Goal: Find specific page/section

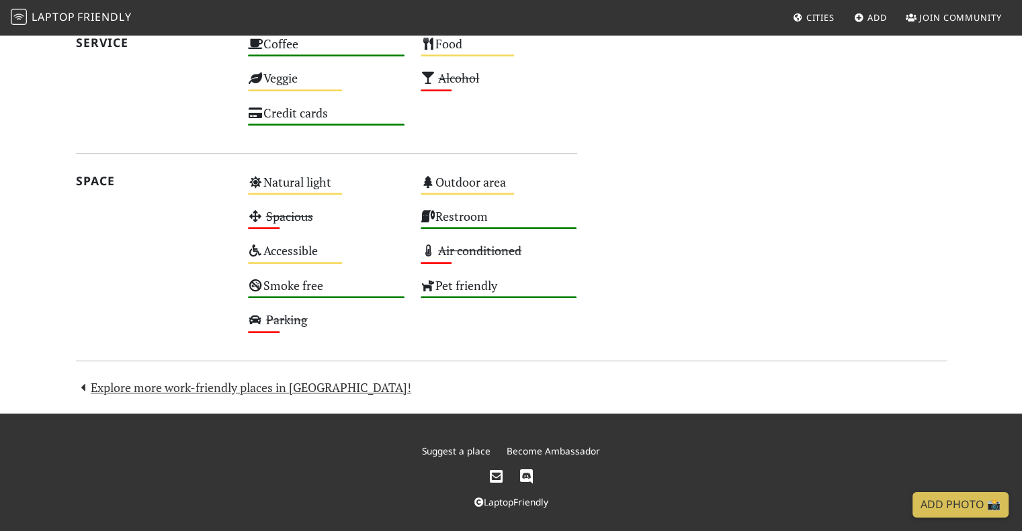
scroll to position [747, 0]
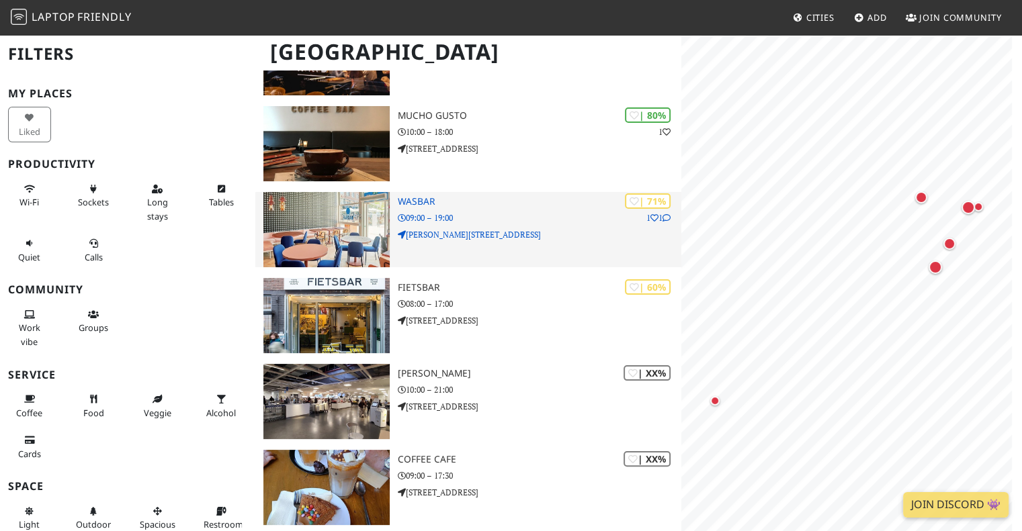
scroll to position [203, 0]
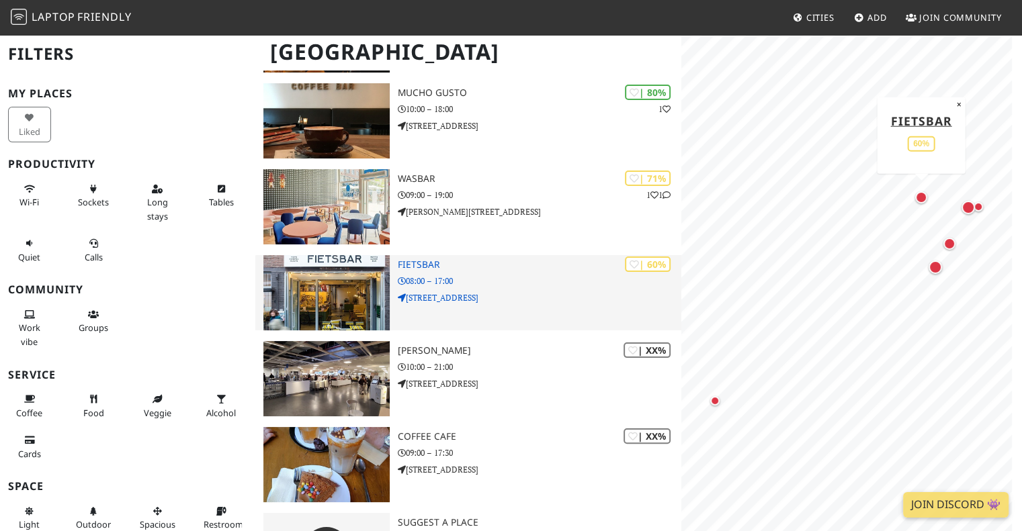
click at [528, 291] on p "[STREET_ADDRESS]" at bounding box center [540, 297] width 284 height 13
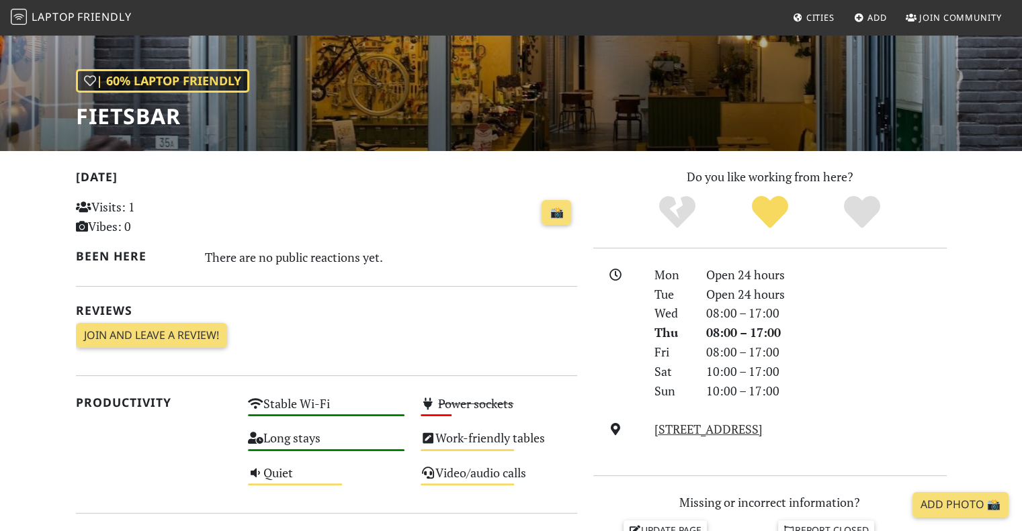
scroll to position [266, 0]
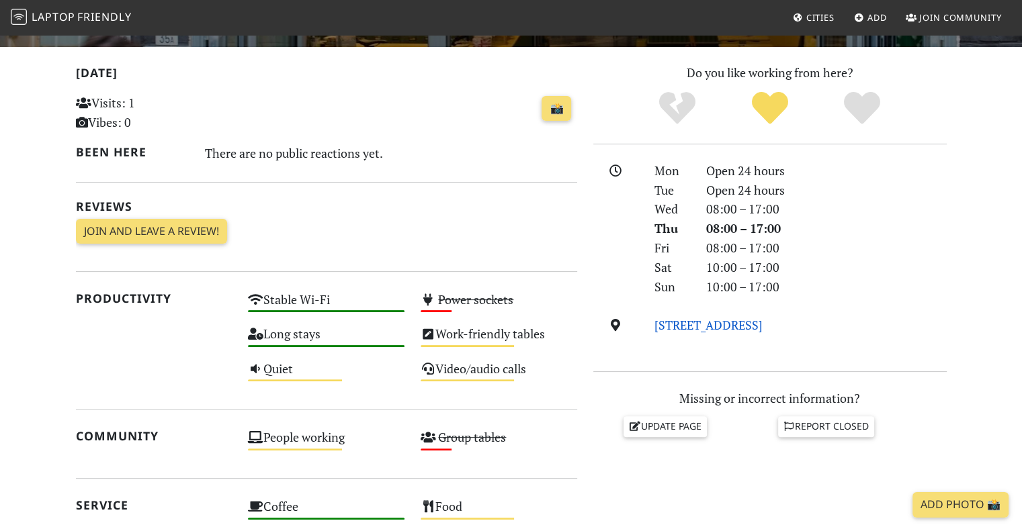
click at [683, 330] on link "Dorpsstraat 35a, 3500, Hasselt" at bounding box center [708, 325] width 108 height 16
